Goal: Task Accomplishment & Management: Complete application form

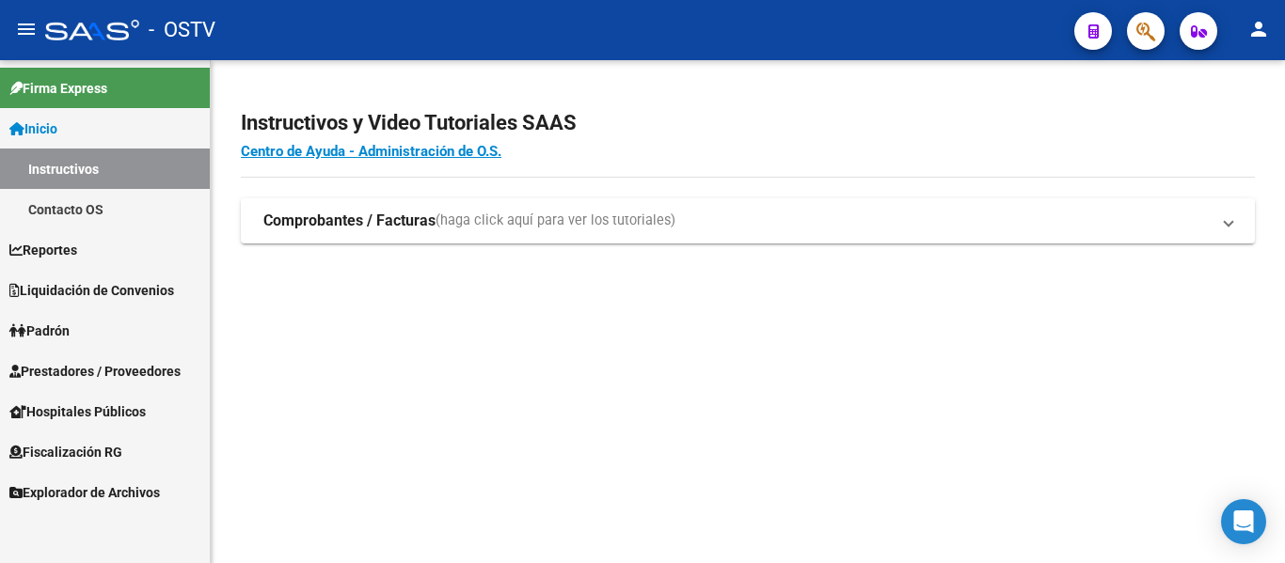
click at [69, 337] on span "Padrón" at bounding box center [39, 331] width 60 height 21
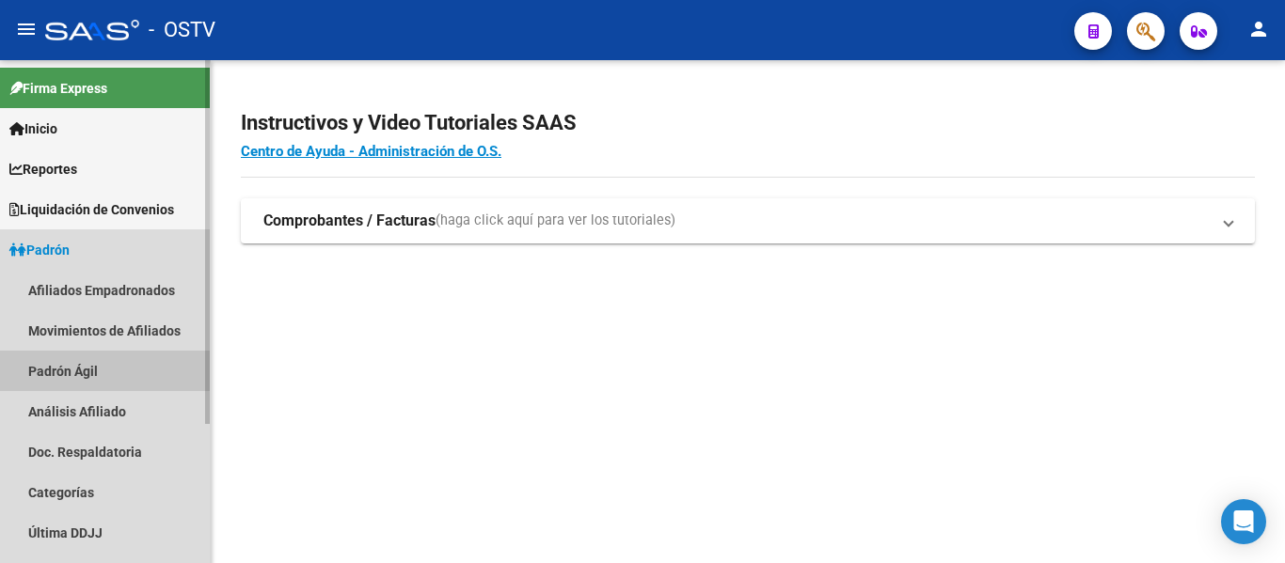
click at [79, 371] on link "Padrón Ágil" at bounding box center [105, 371] width 210 height 40
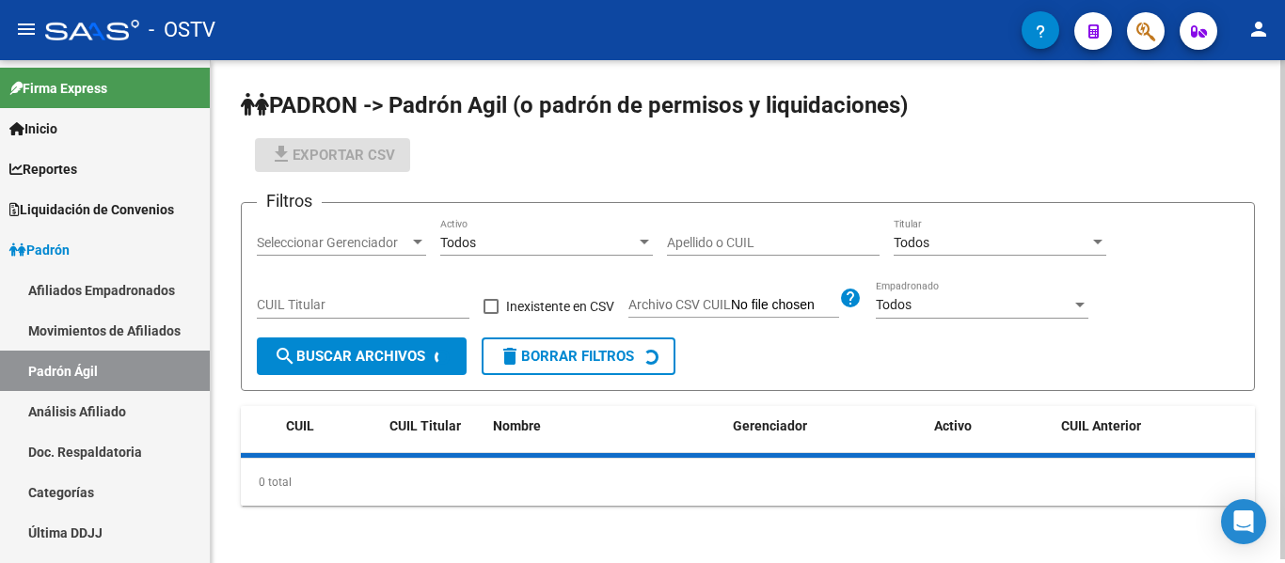
click at [685, 238] on input "Apellido o CUIL" at bounding box center [773, 243] width 213 height 16
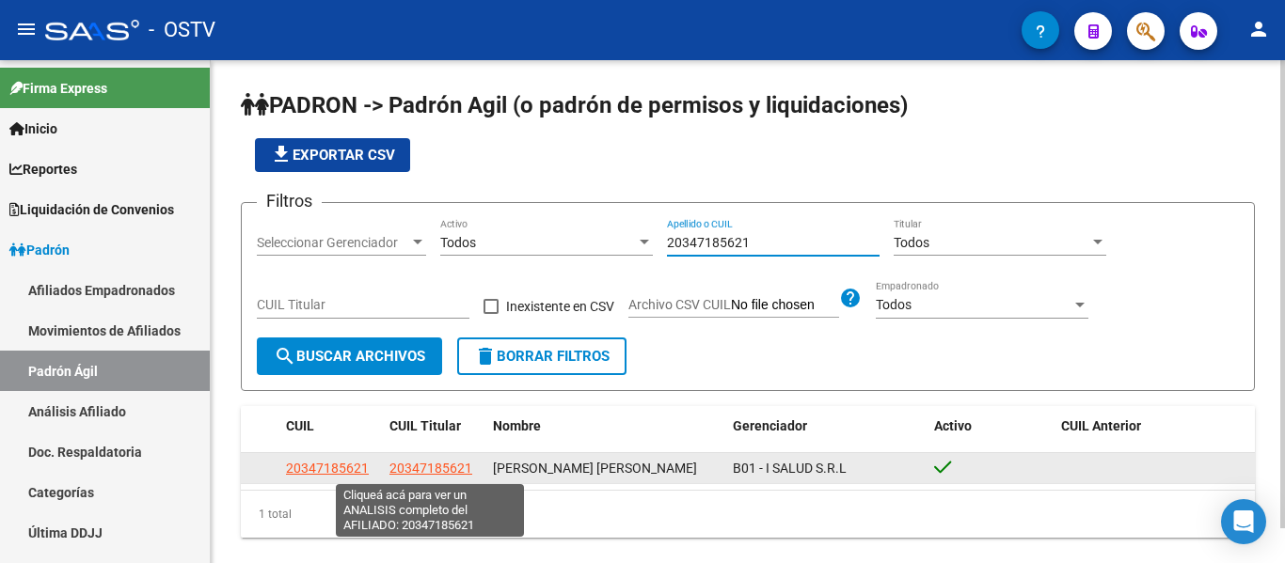
type input "20347185621"
click at [441, 474] on span "20347185621" at bounding box center [430, 468] width 83 height 15
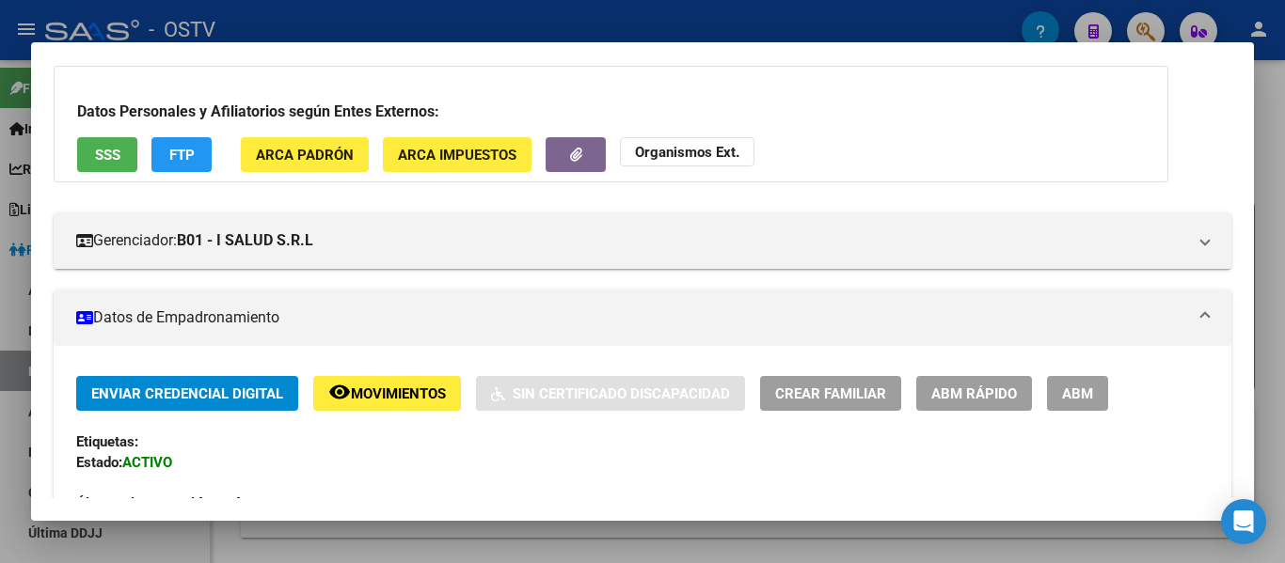
scroll to position [188, 0]
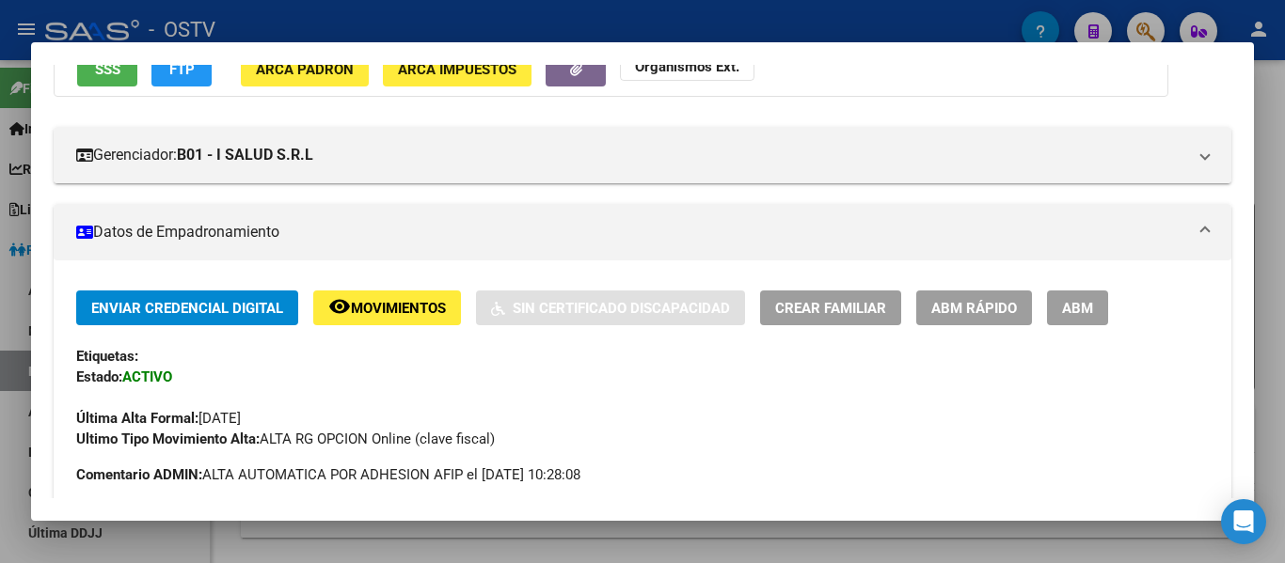
click at [1093, 305] on span "ABM" at bounding box center [1077, 308] width 31 height 17
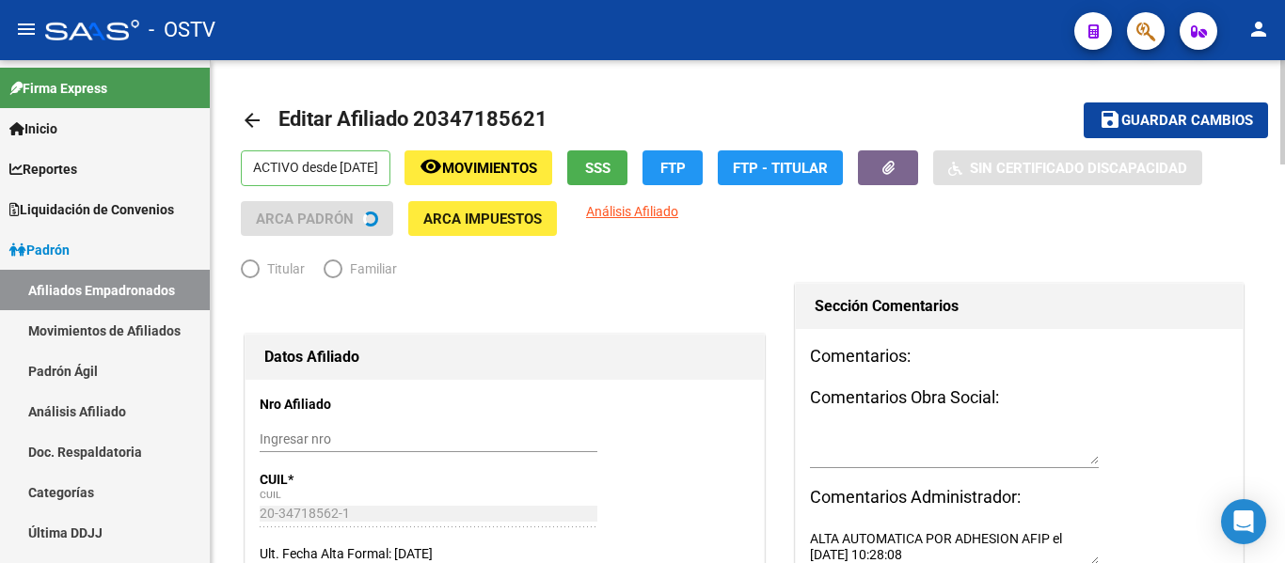
radio input "true"
type input "30-50052655-2"
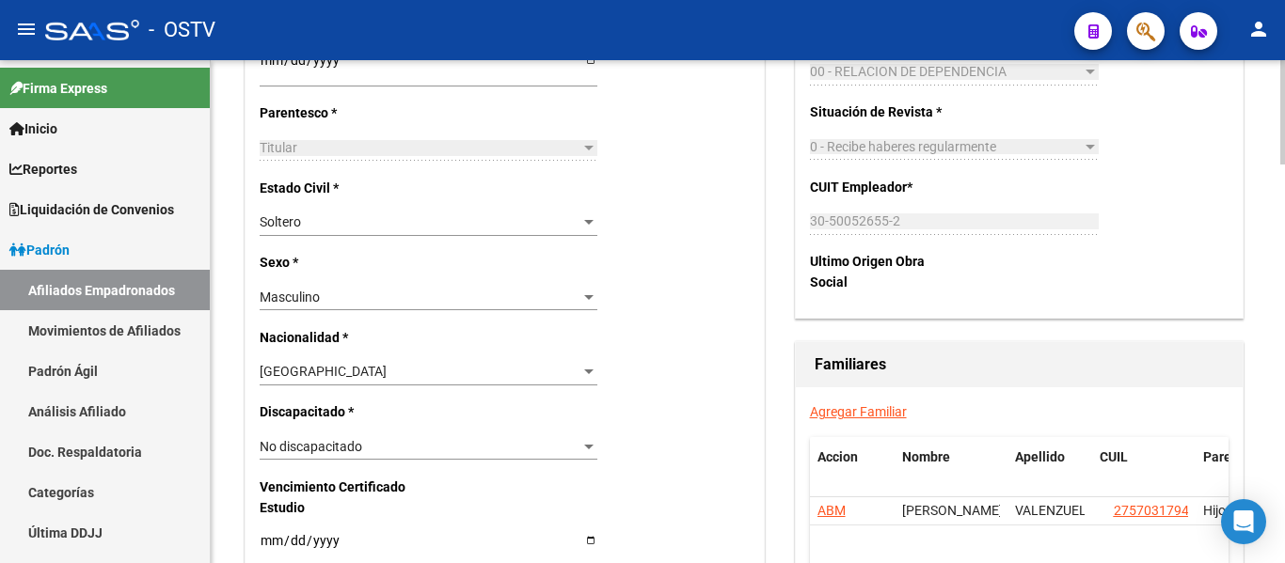
scroll to position [941, 0]
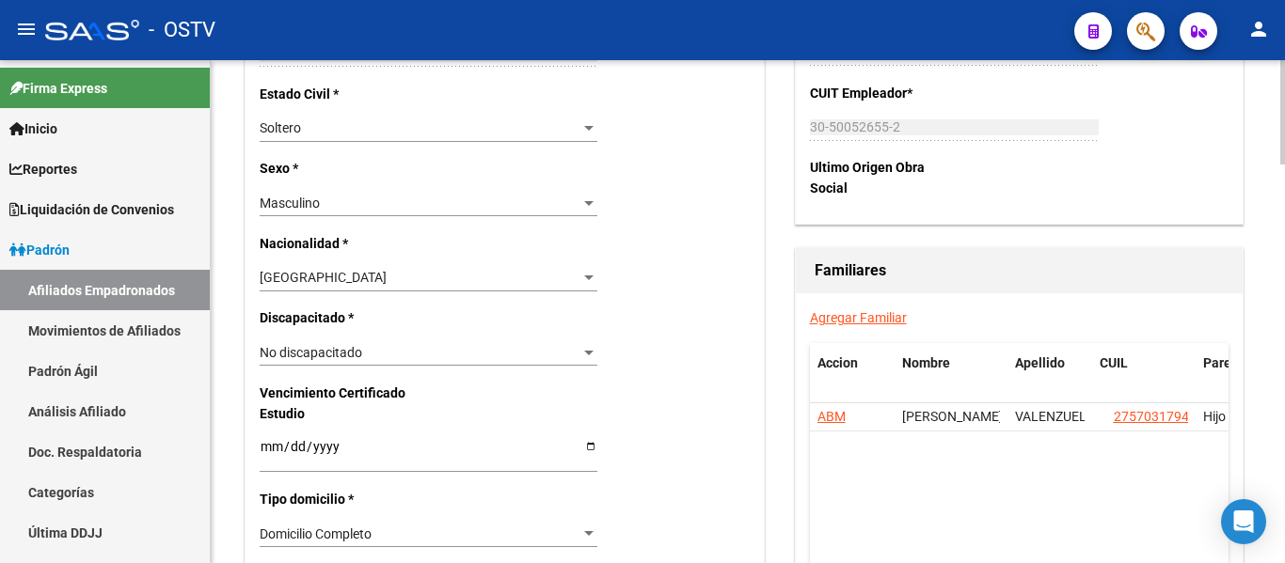
click at [836, 317] on link "Agregar Familiar" at bounding box center [858, 317] width 97 height 15
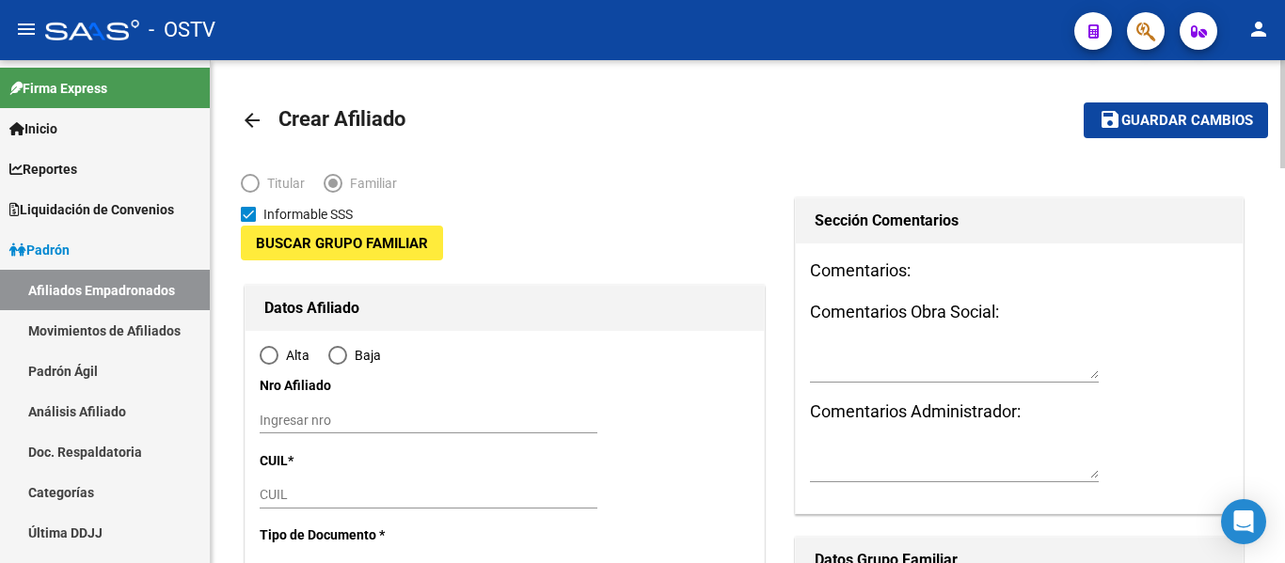
type input "30-50052655-2"
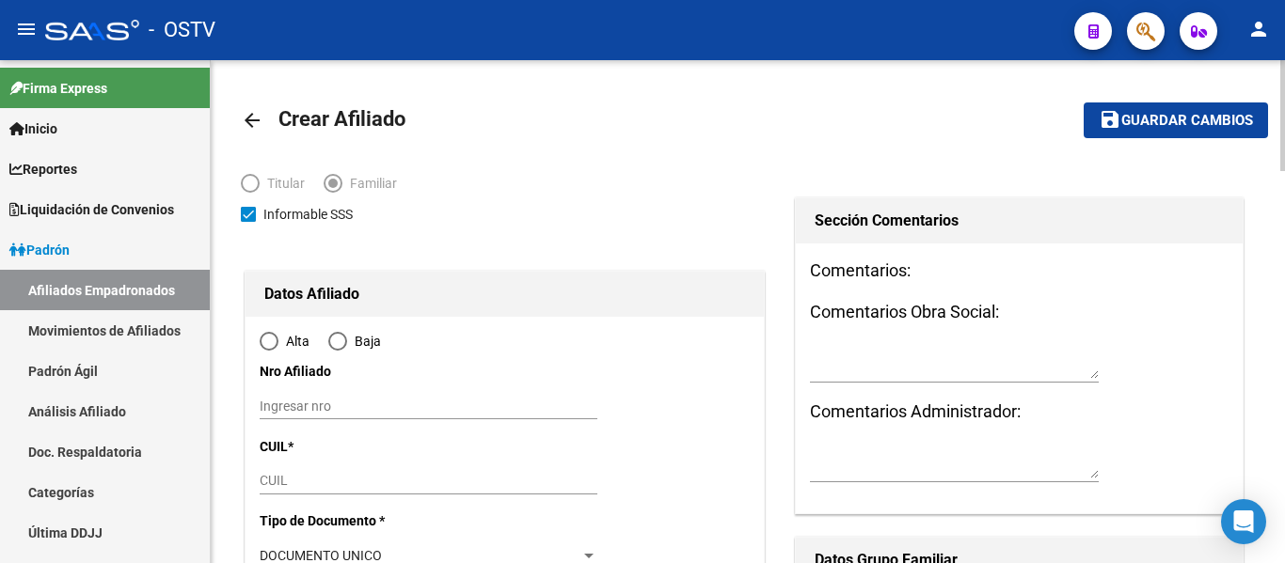
radio input "true"
type input "[PERSON_NAME]"
type input "1755"
type input "[PERSON_NAME]"
type input "465"
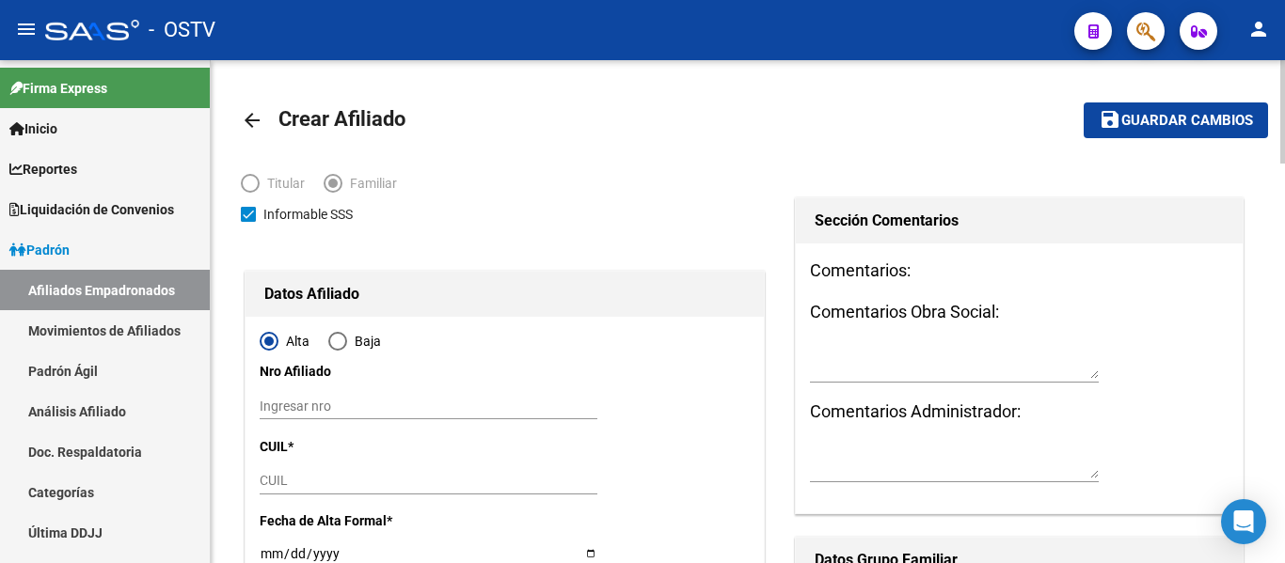
click at [251, 118] on mat-icon "arrow_back" at bounding box center [252, 120] width 23 height 23
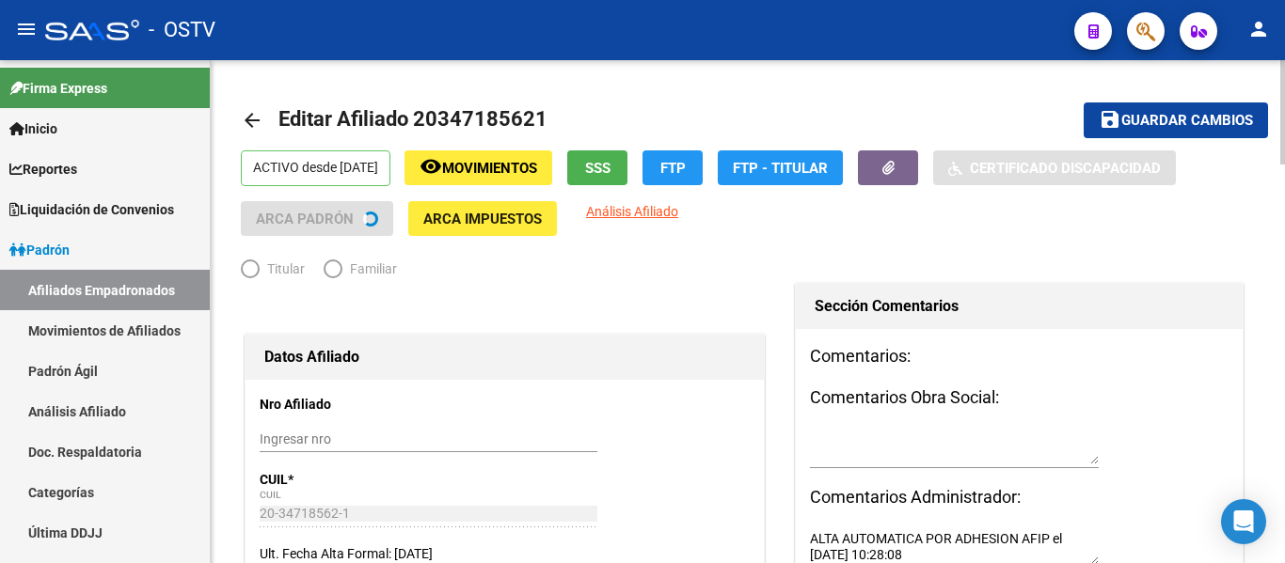
radio input "true"
type input "30-50052655-2"
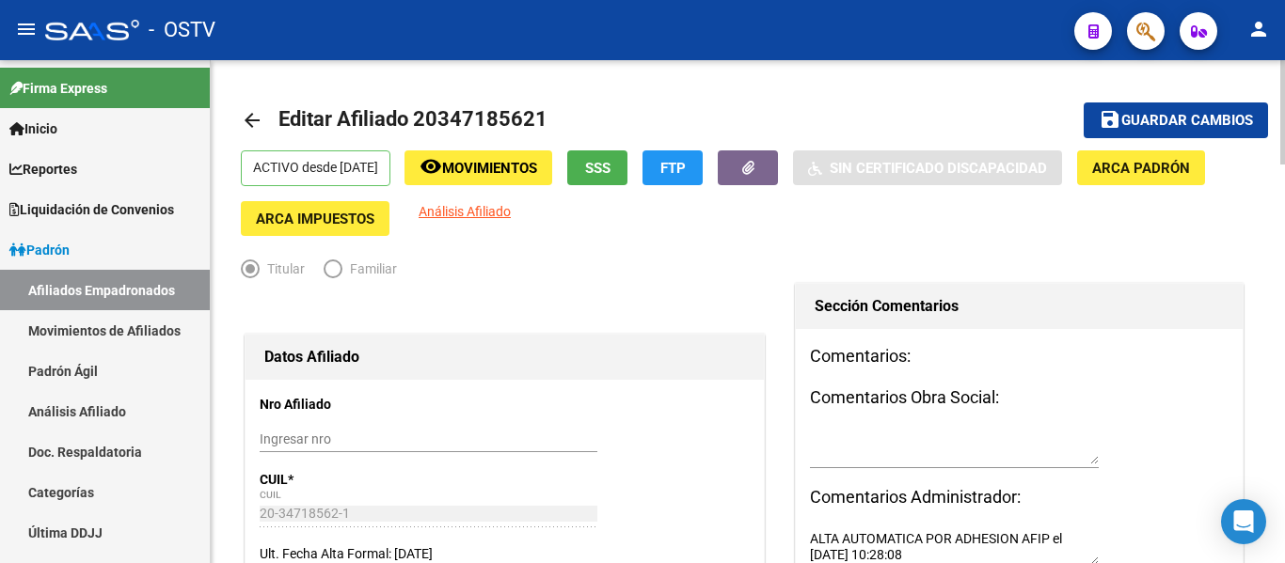
drag, startPoint x: 439, startPoint y: 121, endPoint x: 531, endPoint y: 116, distance: 91.4
click at [531, 116] on span "Editar Afiliado 20347185621" at bounding box center [412, 119] width 269 height 24
copy span "34718562"
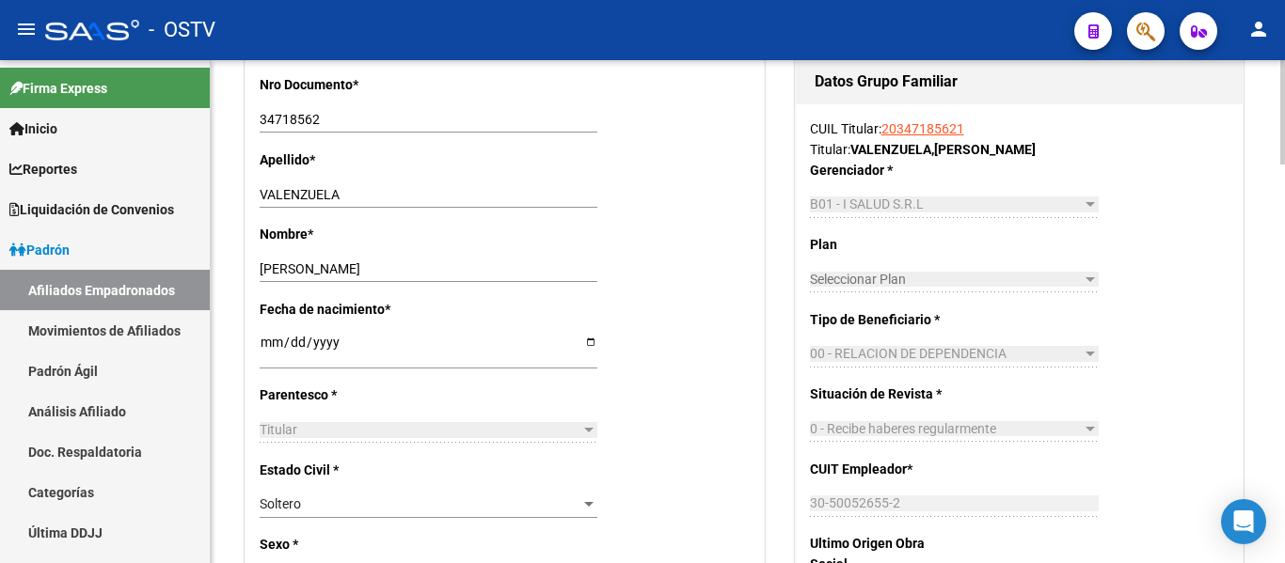
scroll to position [847, 0]
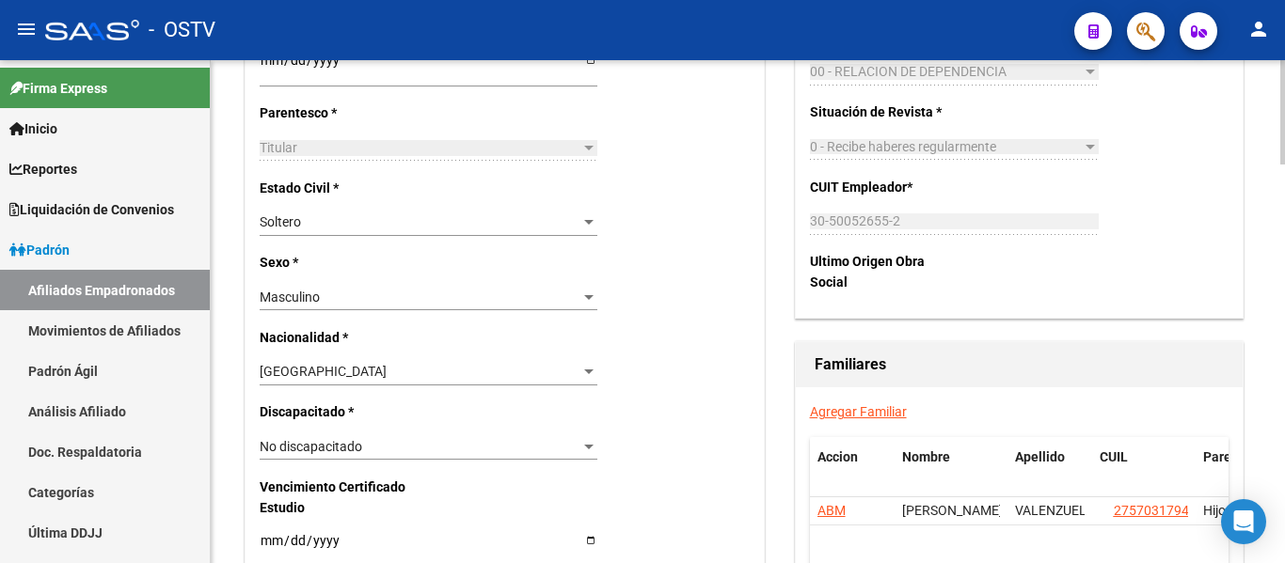
click at [895, 414] on link "Agregar Familiar" at bounding box center [858, 411] width 97 height 15
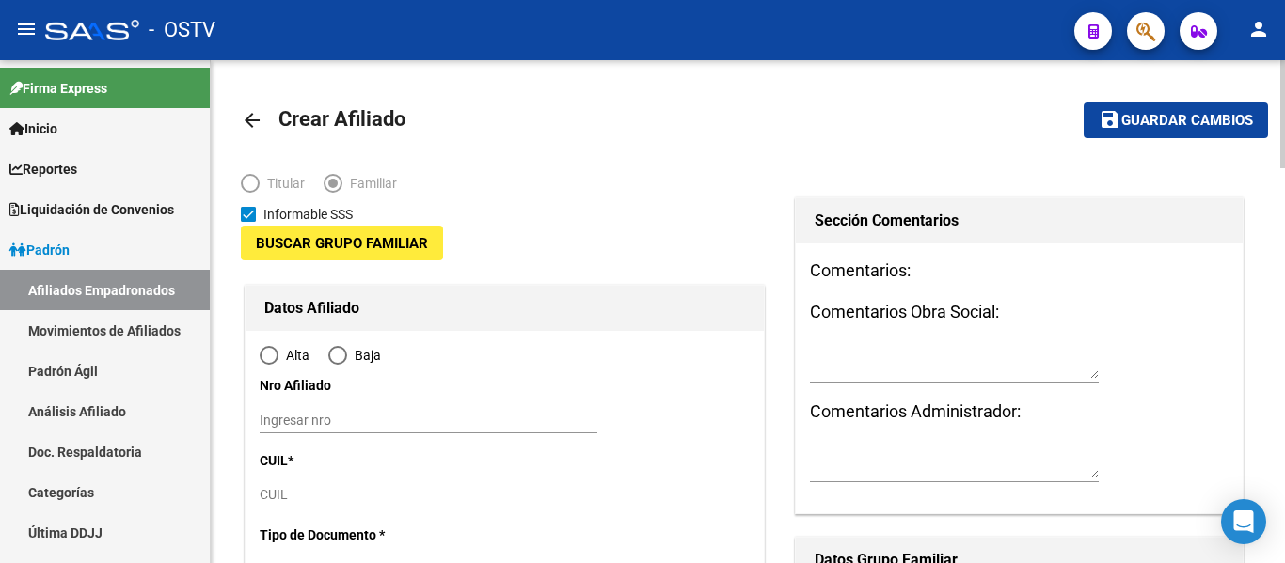
type input "30-50052655-2"
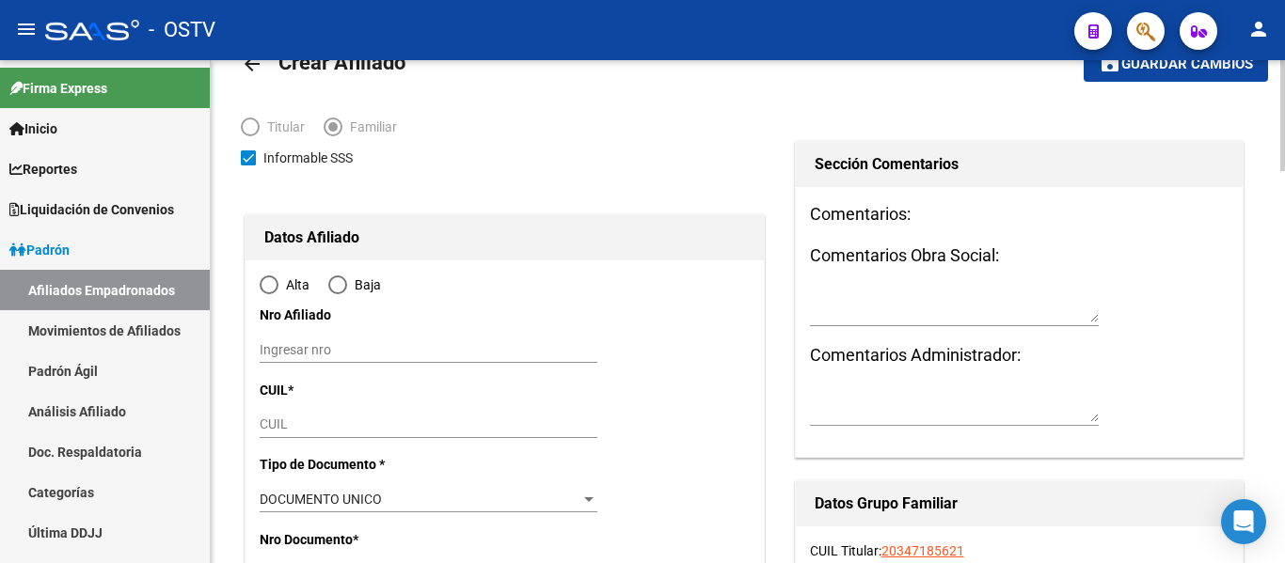
scroll to position [188, 0]
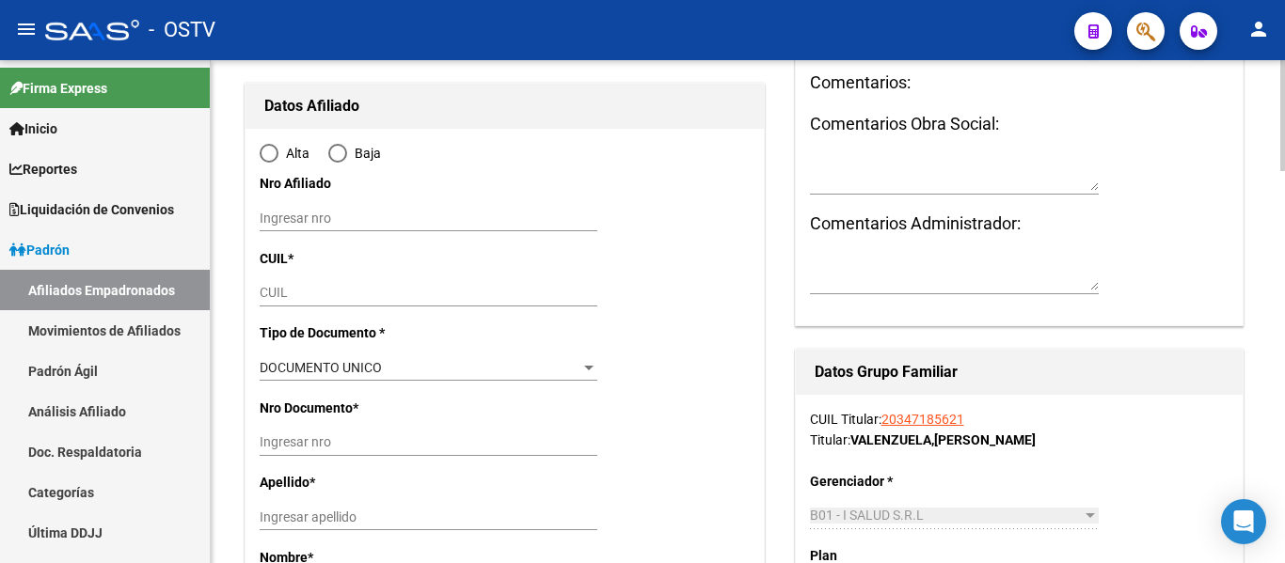
radio input "true"
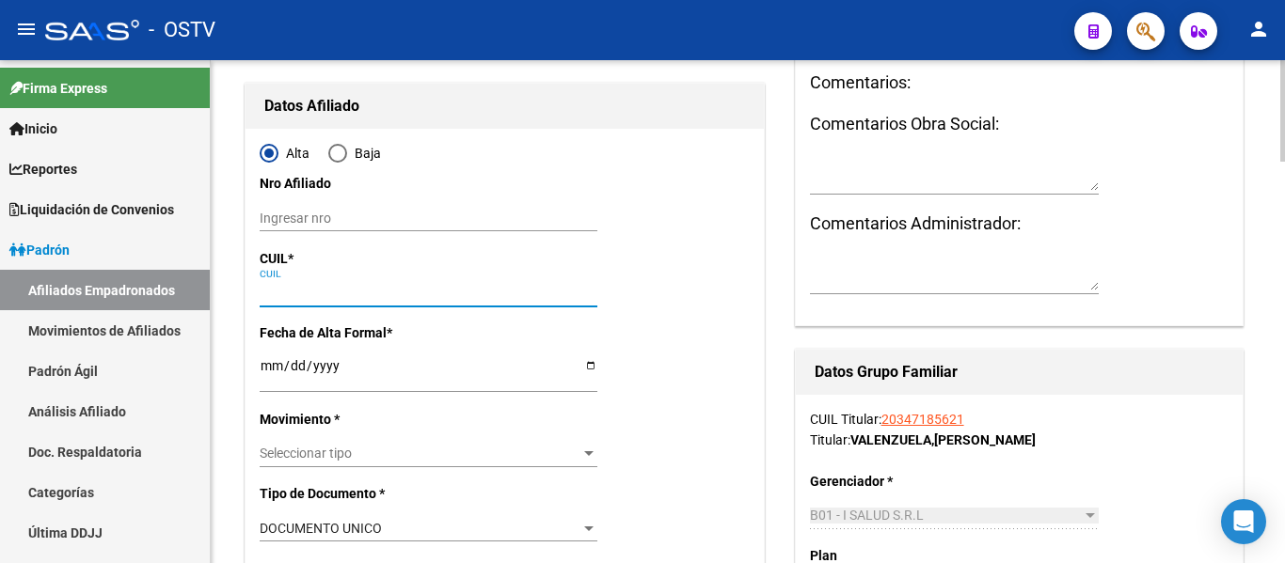
type input "[PERSON_NAME]"
type input "1755"
type input "[PERSON_NAME]"
type input "465"
paste input "27-29258848-3"
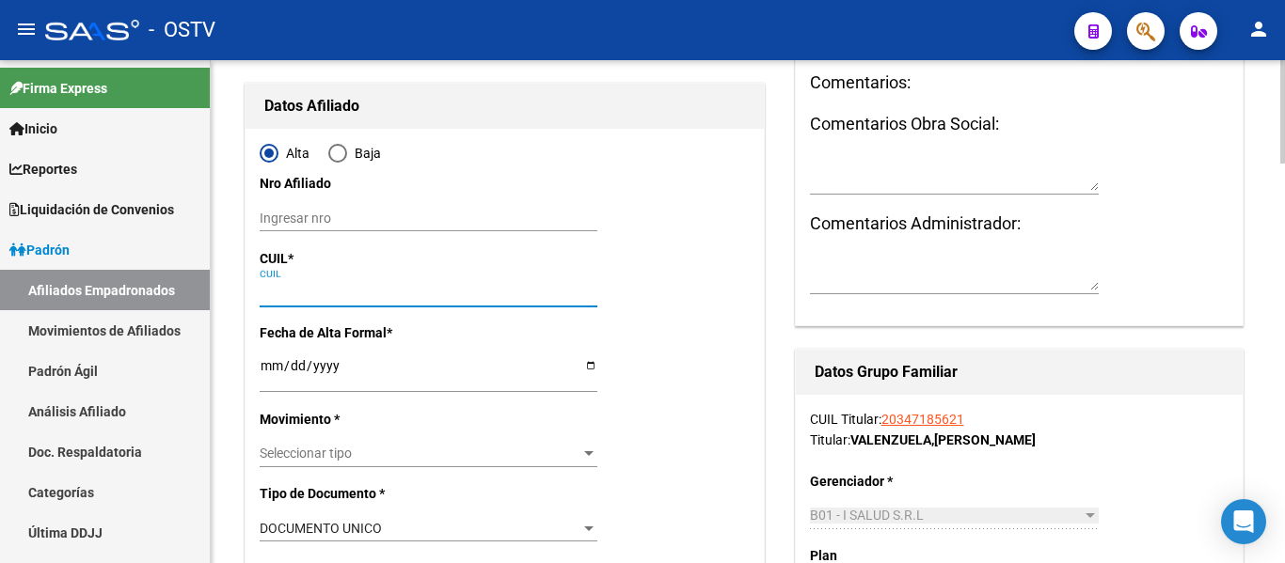
type input "27-29258848-3"
type input "29258848"
type input "VIGLIENGHI"
type input "[PERSON_NAME]"
type input "[DATE]"
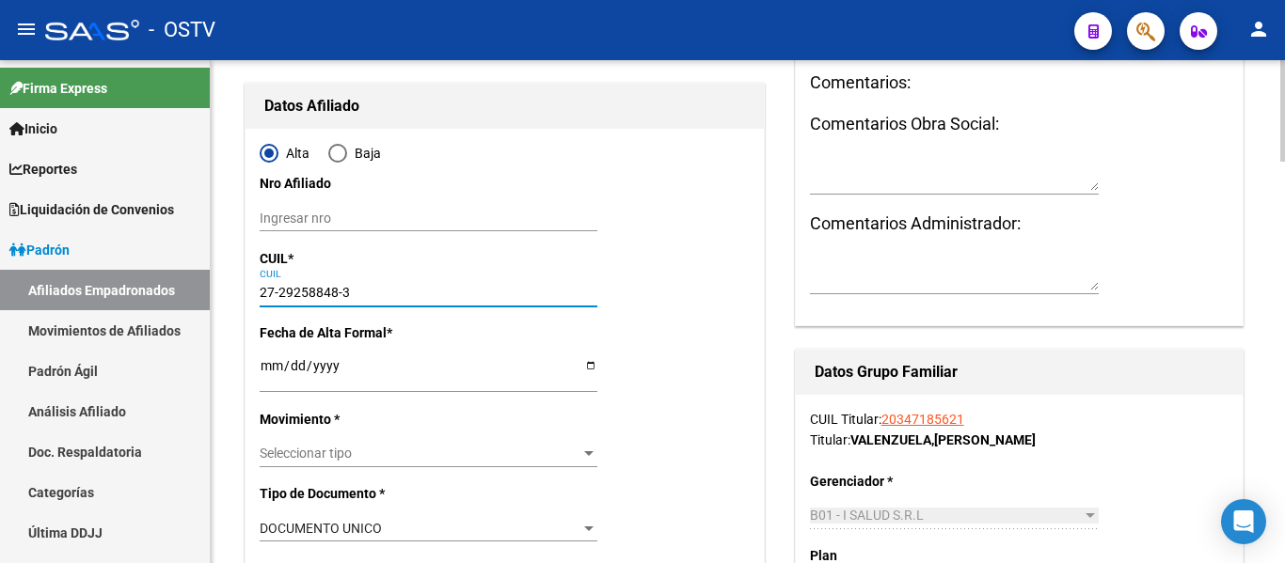
type input "WILDE"
type input "1875"
type input "DE LA [PERSON_NAME]"
type input "5770"
type input "27-29258848-3"
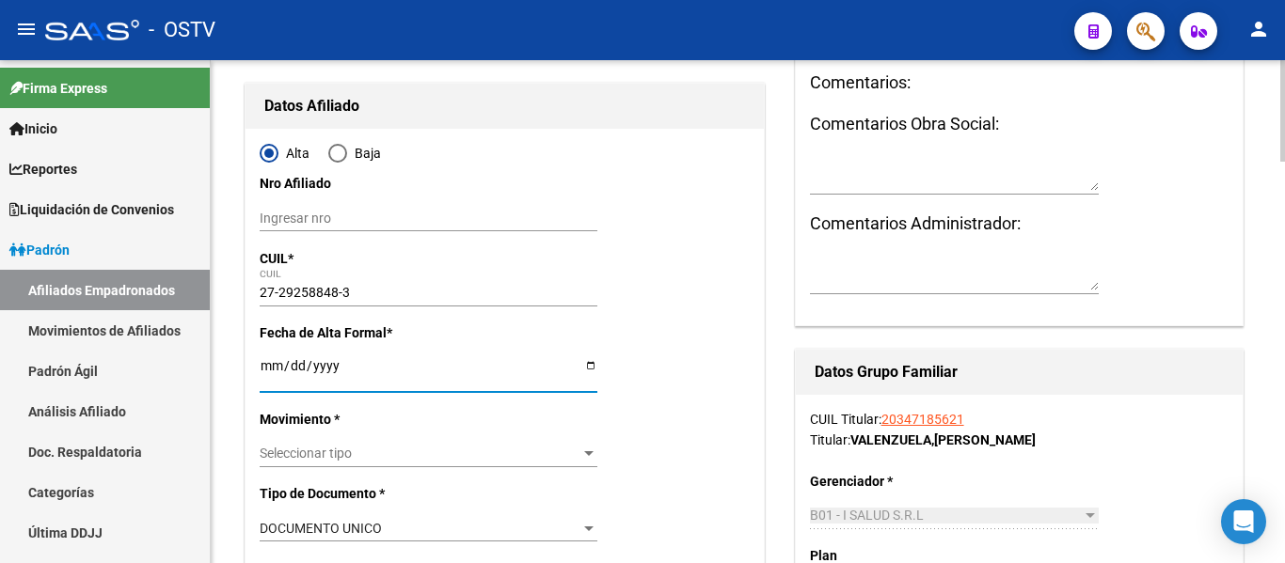
click at [268, 367] on input "Ingresar fecha" at bounding box center [429, 372] width 338 height 28
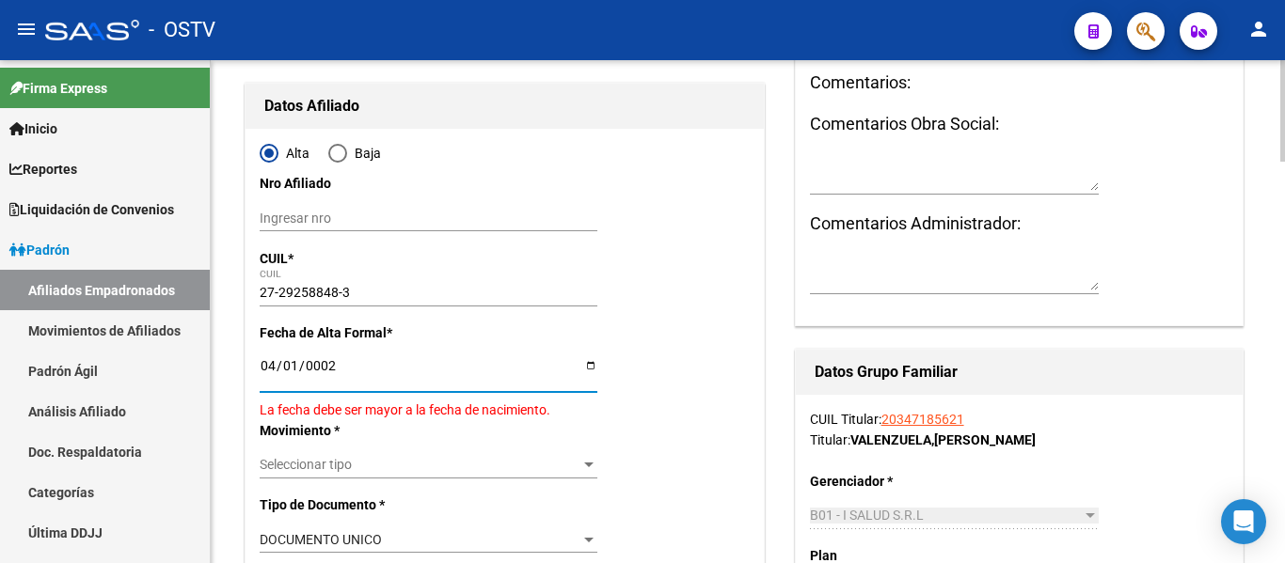
type input "0022-04-01"
type input "[DATE]"
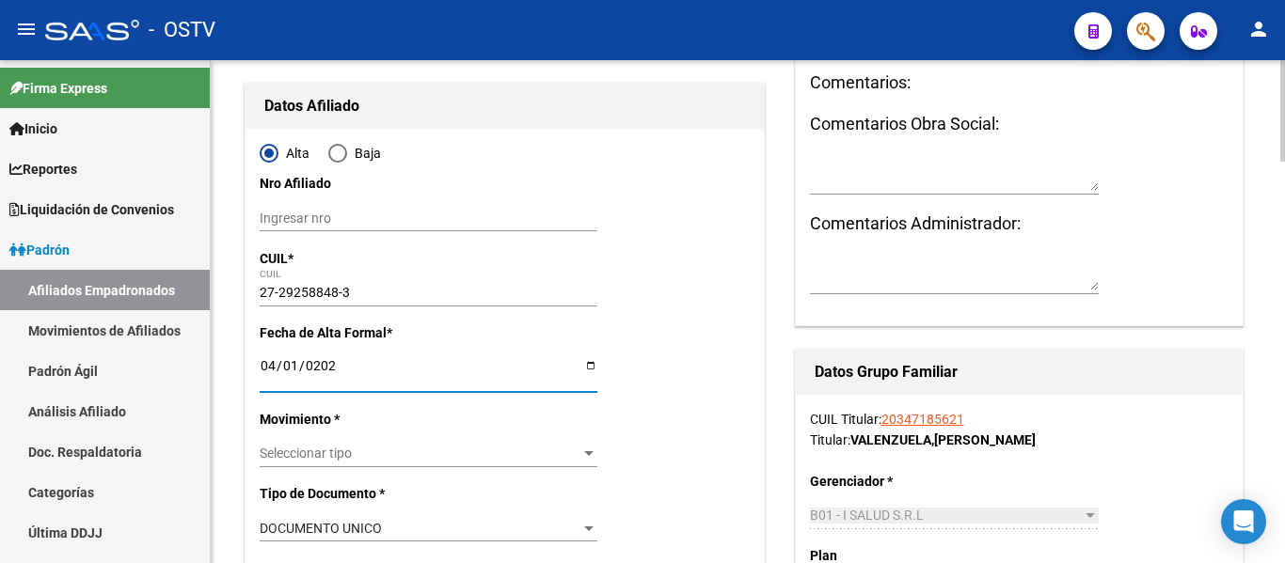
scroll to position [282, 0]
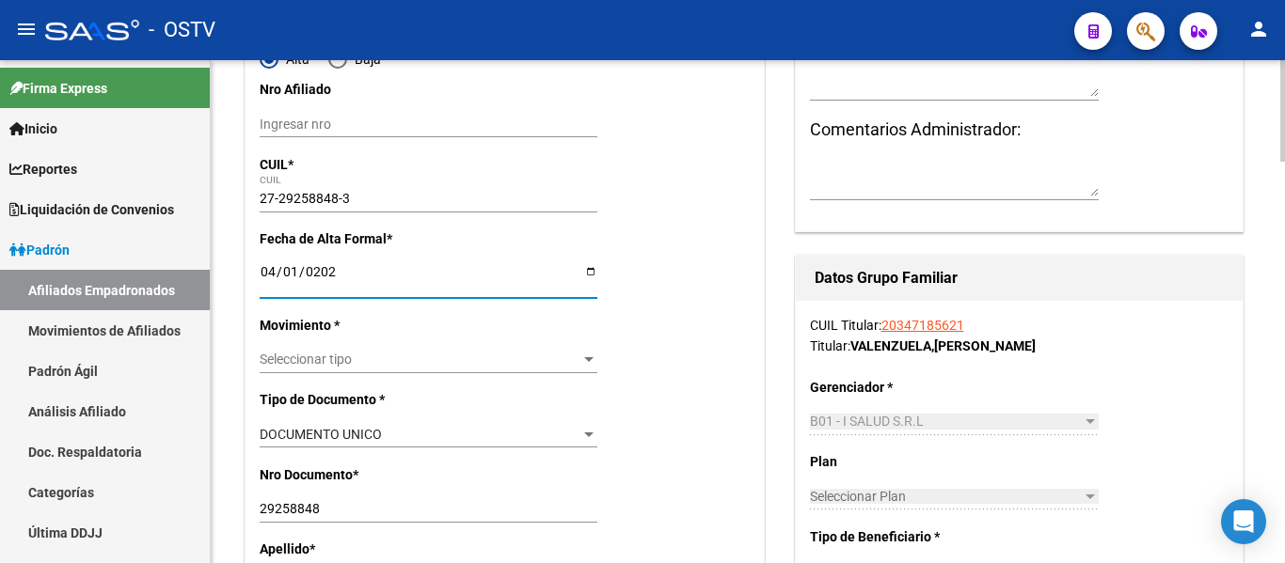
click at [304, 366] on span "Seleccionar tipo" at bounding box center [420, 360] width 321 height 16
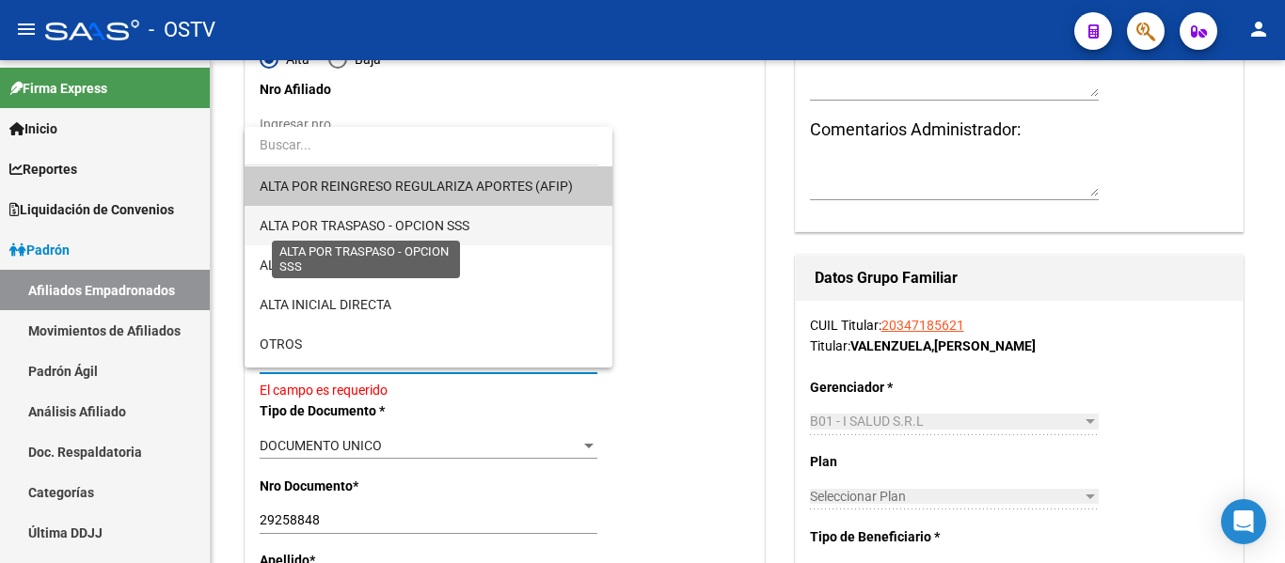
click at [346, 230] on span "ALTA POR TRASPASO - OPCION SSS" at bounding box center [365, 225] width 210 height 15
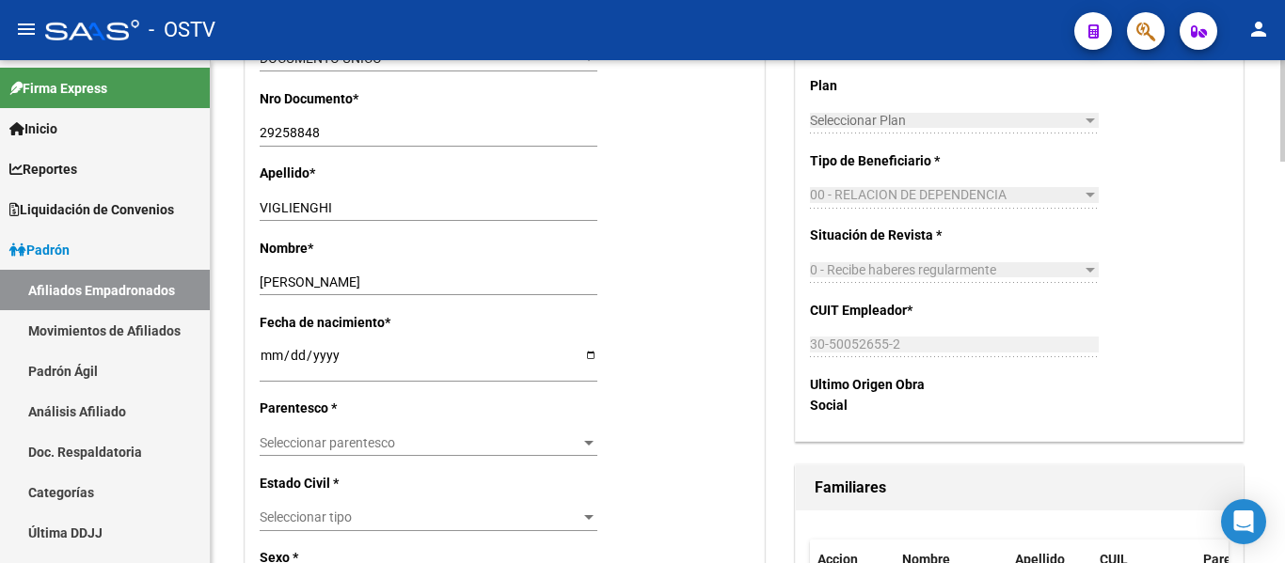
scroll to position [753, 0]
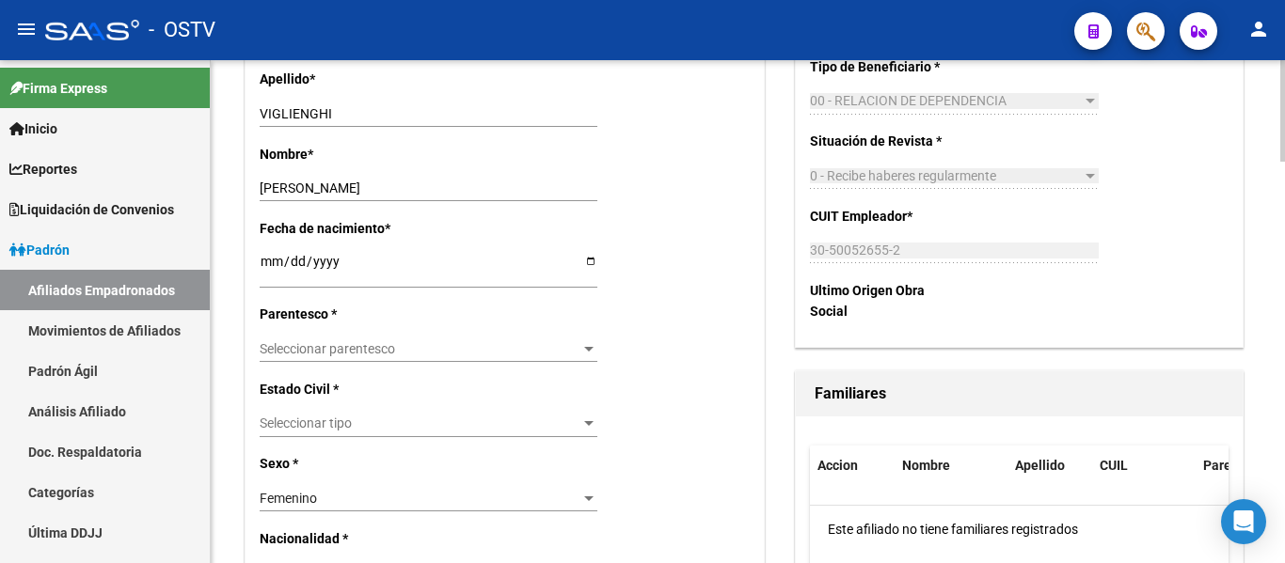
click at [455, 349] on span "Seleccionar parentesco" at bounding box center [420, 349] width 321 height 16
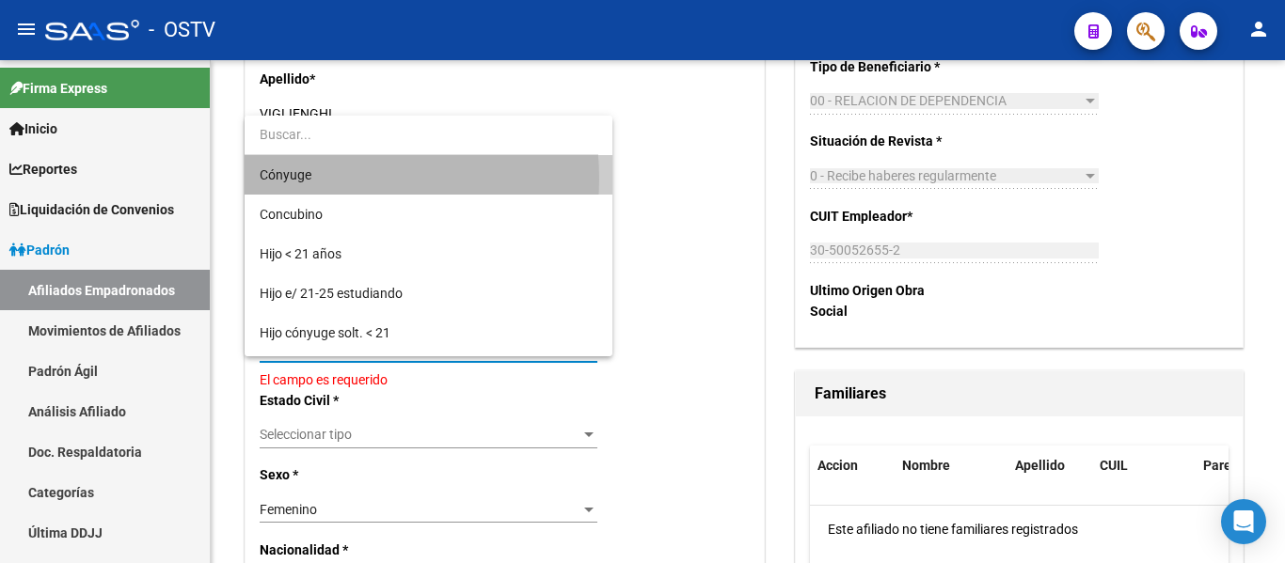
click at [325, 179] on span "Cónyuge" at bounding box center [429, 175] width 338 height 40
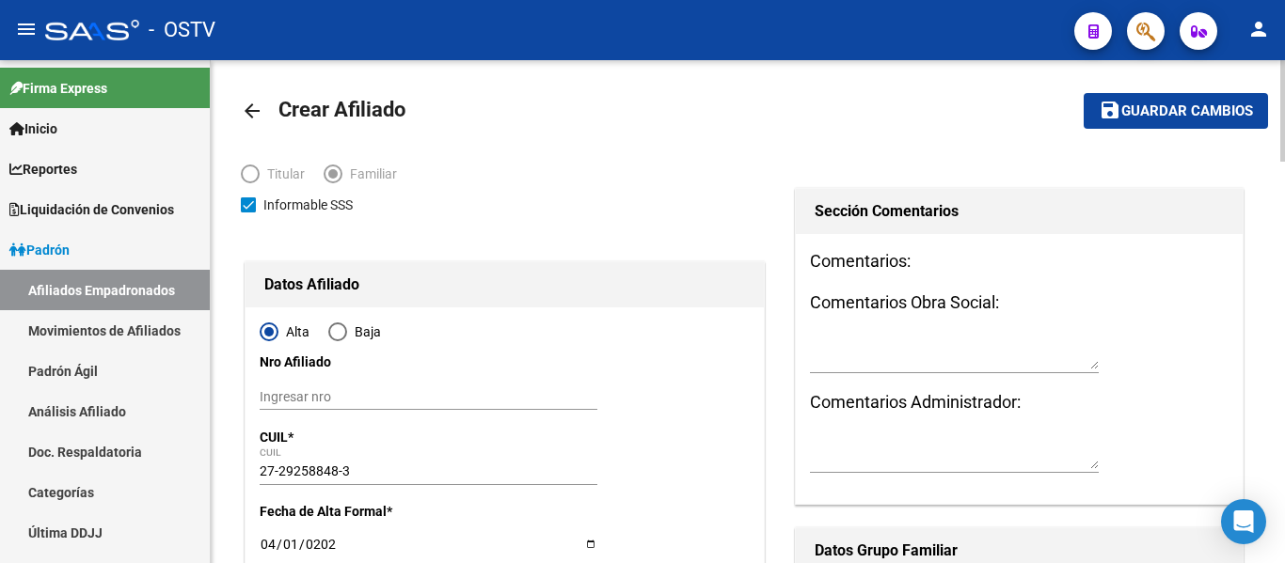
scroll to position [0, 0]
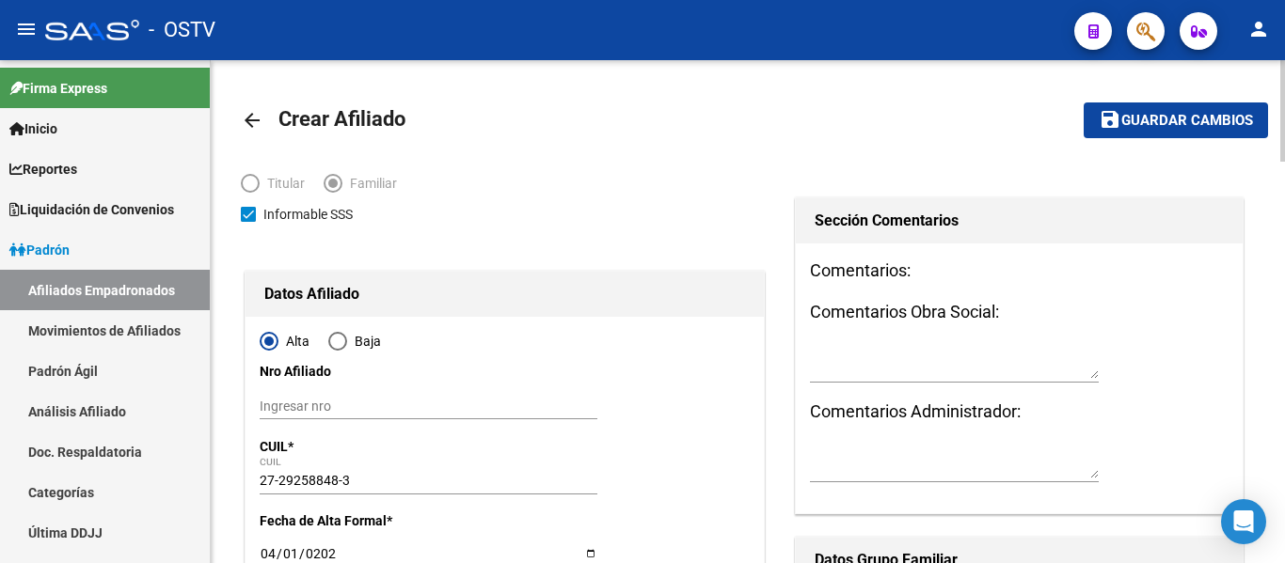
click at [1162, 130] on button "save Guardar cambios" at bounding box center [1176, 120] width 184 height 35
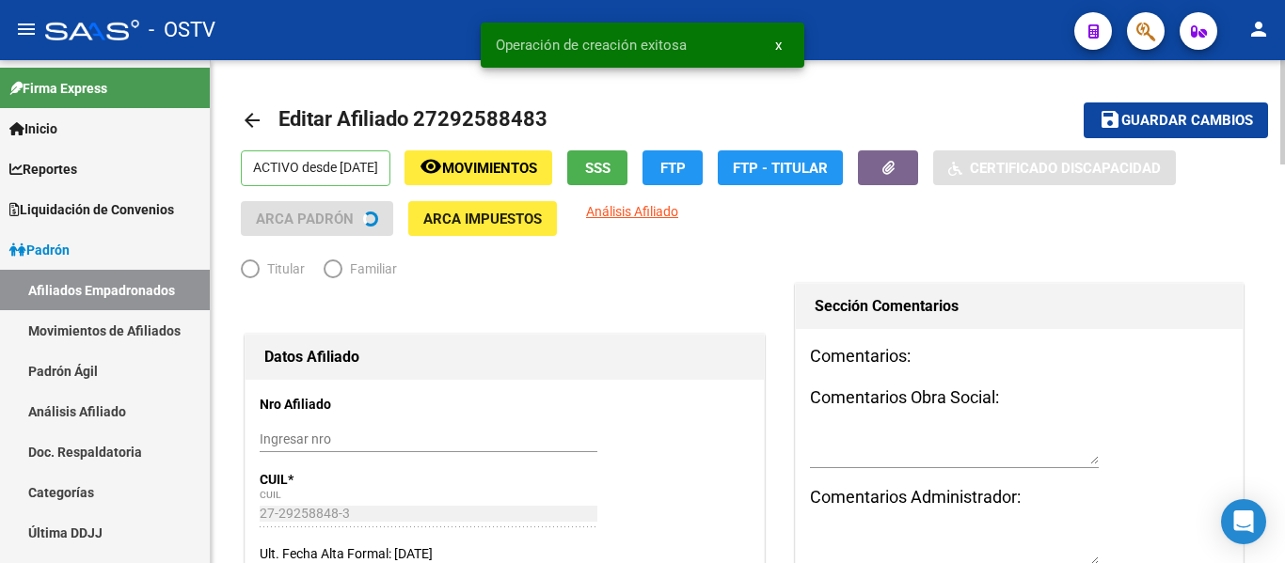
radio input "true"
type input "30-50052655-2"
